Goal: Information Seeking & Learning: Learn about a topic

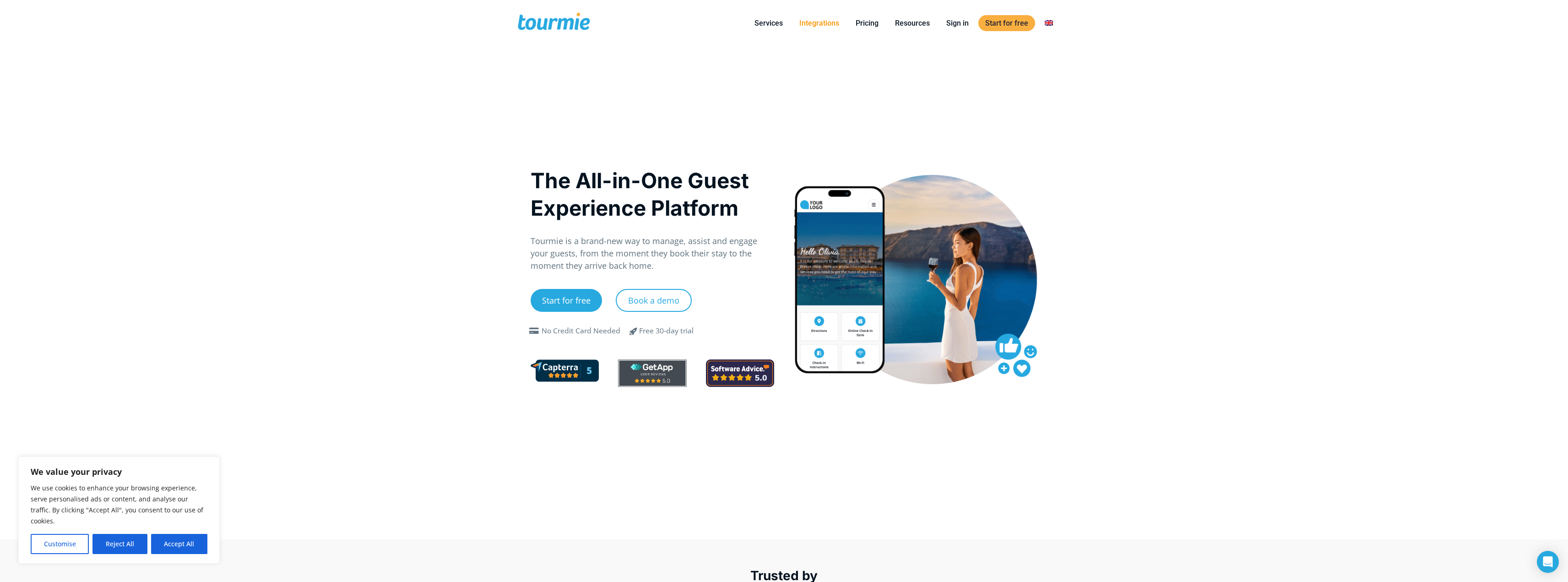
click at [829, 21] on link "Integrations" at bounding box center [819, 23] width 54 height 12
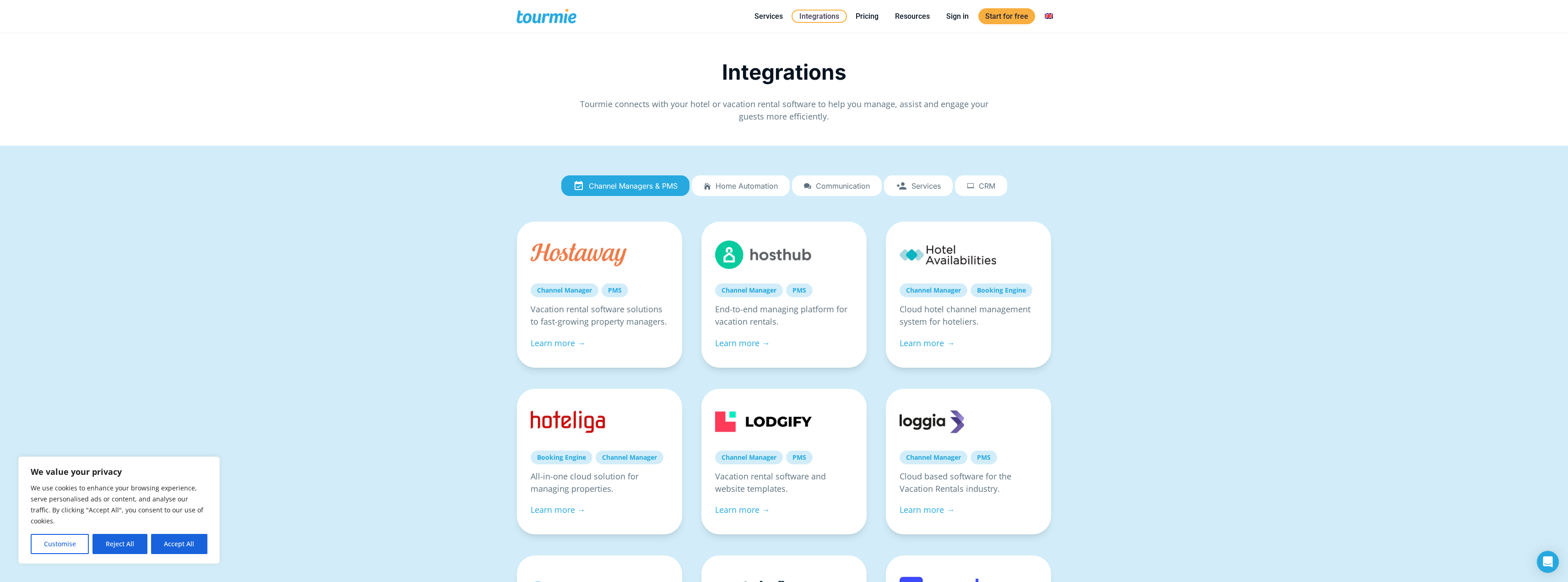
scroll to position [6, 0]
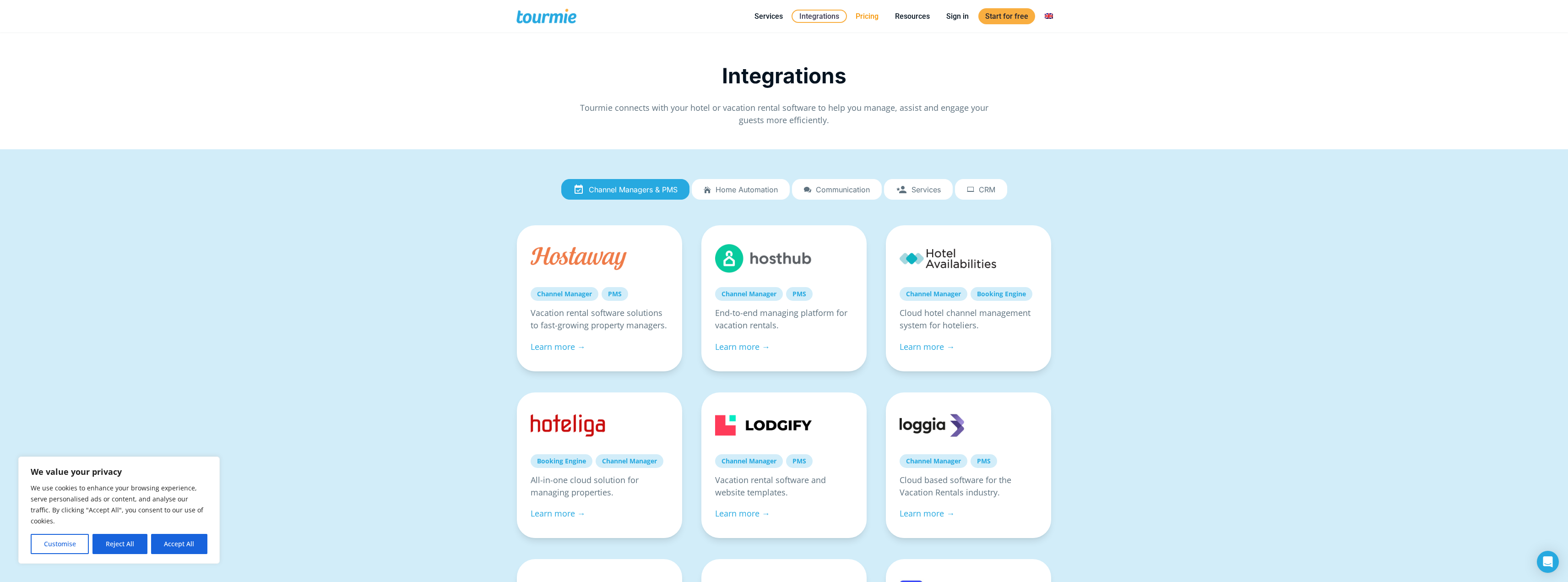
click at [872, 16] on link "Pricing" at bounding box center [867, 16] width 37 height 12
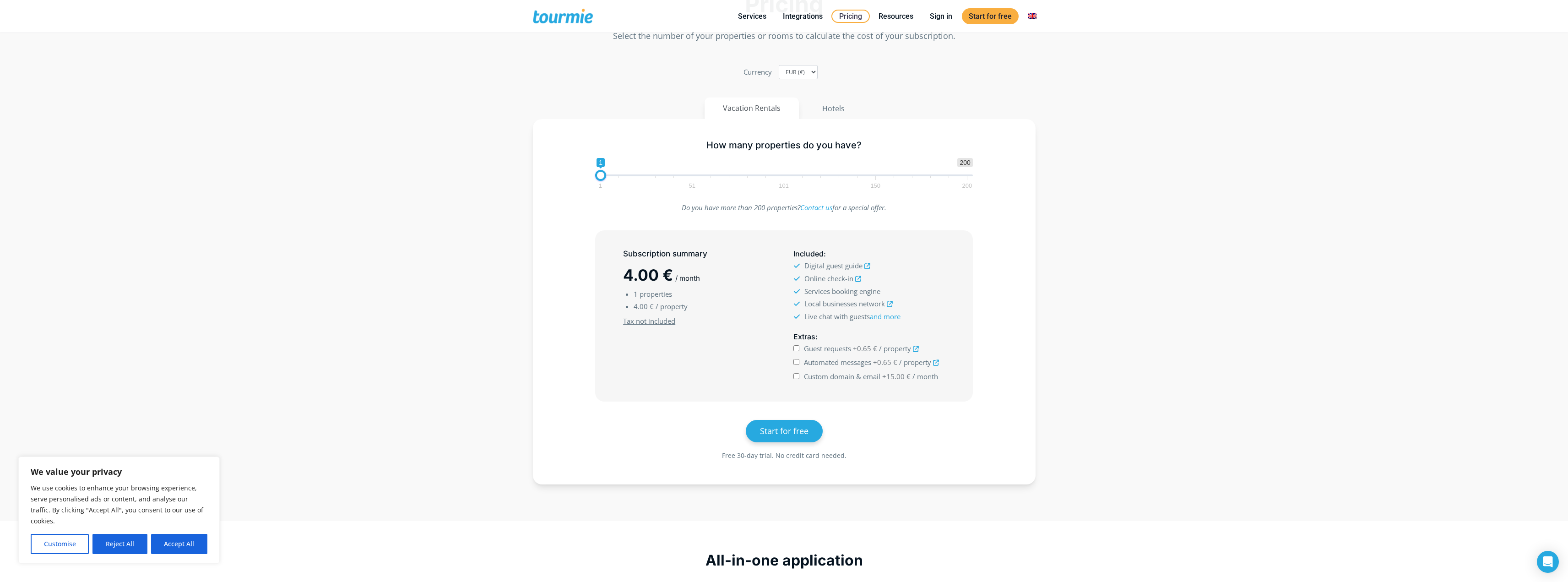
scroll to position [91, 0]
click at [858, 279] on icon at bounding box center [858, 282] width 6 height 6
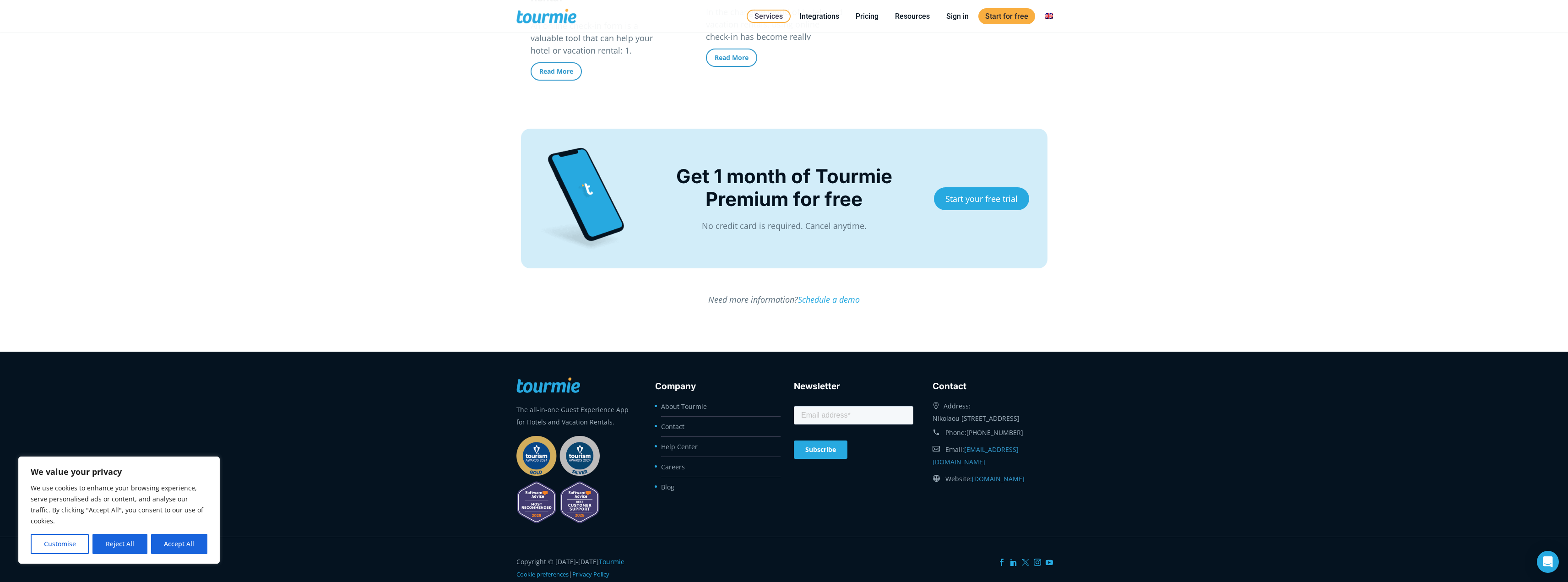
scroll to position [2363, 0]
